Goal: Use online tool/utility: Utilize a website feature to perform a specific function

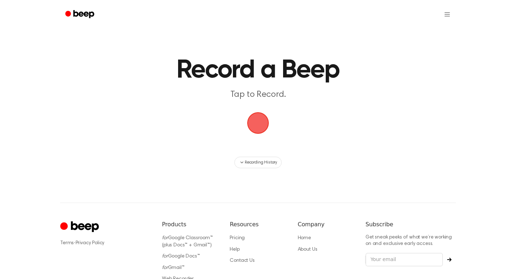
click at [254, 125] on span "button" at bounding box center [258, 123] width 26 height 26
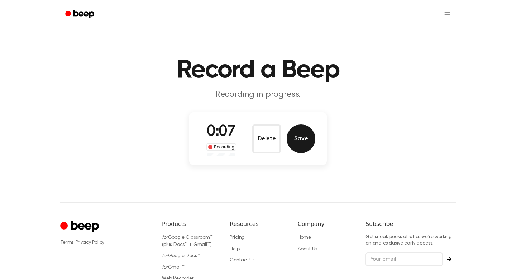
click at [290, 139] on button "Save" at bounding box center [301, 138] width 29 height 29
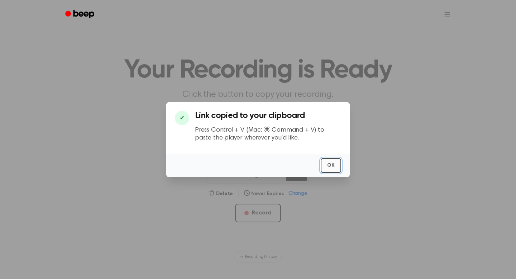
click at [338, 170] on button "OK" at bounding box center [331, 165] width 20 height 15
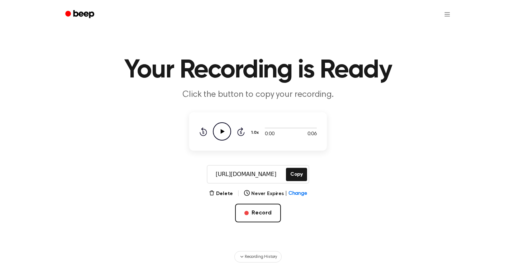
click at [219, 127] on icon "Play Audio" at bounding box center [222, 131] width 18 height 18
click at [224, 133] on icon "Pause Audio" at bounding box center [222, 131] width 18 height 18
click at [295, 172] on button "Copy" at bounding box center [296, 174] width 21 height 13
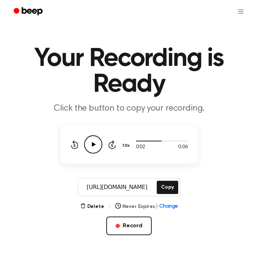
click at [148, 207] on button "Never Expires | Change" at bounding box center [146, 207] width 63 height 8
